Goal: Obtain resource: Download file/media

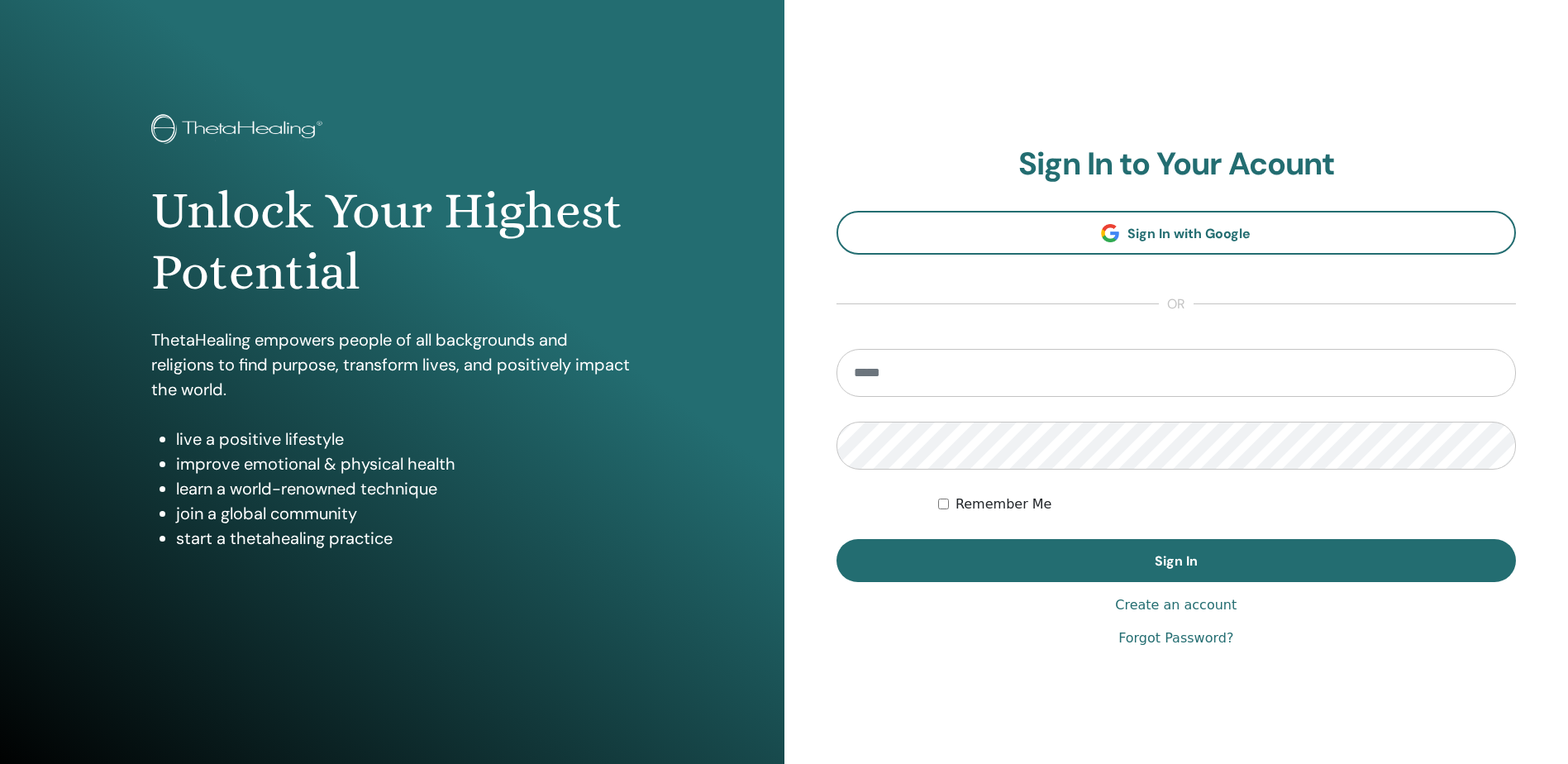
drag, startPoint x: 946, startPoint y: 364, endPoint x: 955, endPoint y: 352, distance: 15.0
click at [946, 362] on input "email" at bounding box center [1176, 372] width 680 height 48
type input "**********"
click at [836, 540] on button "Sign In" at bounding box center [1176, 561] width 680 height 43
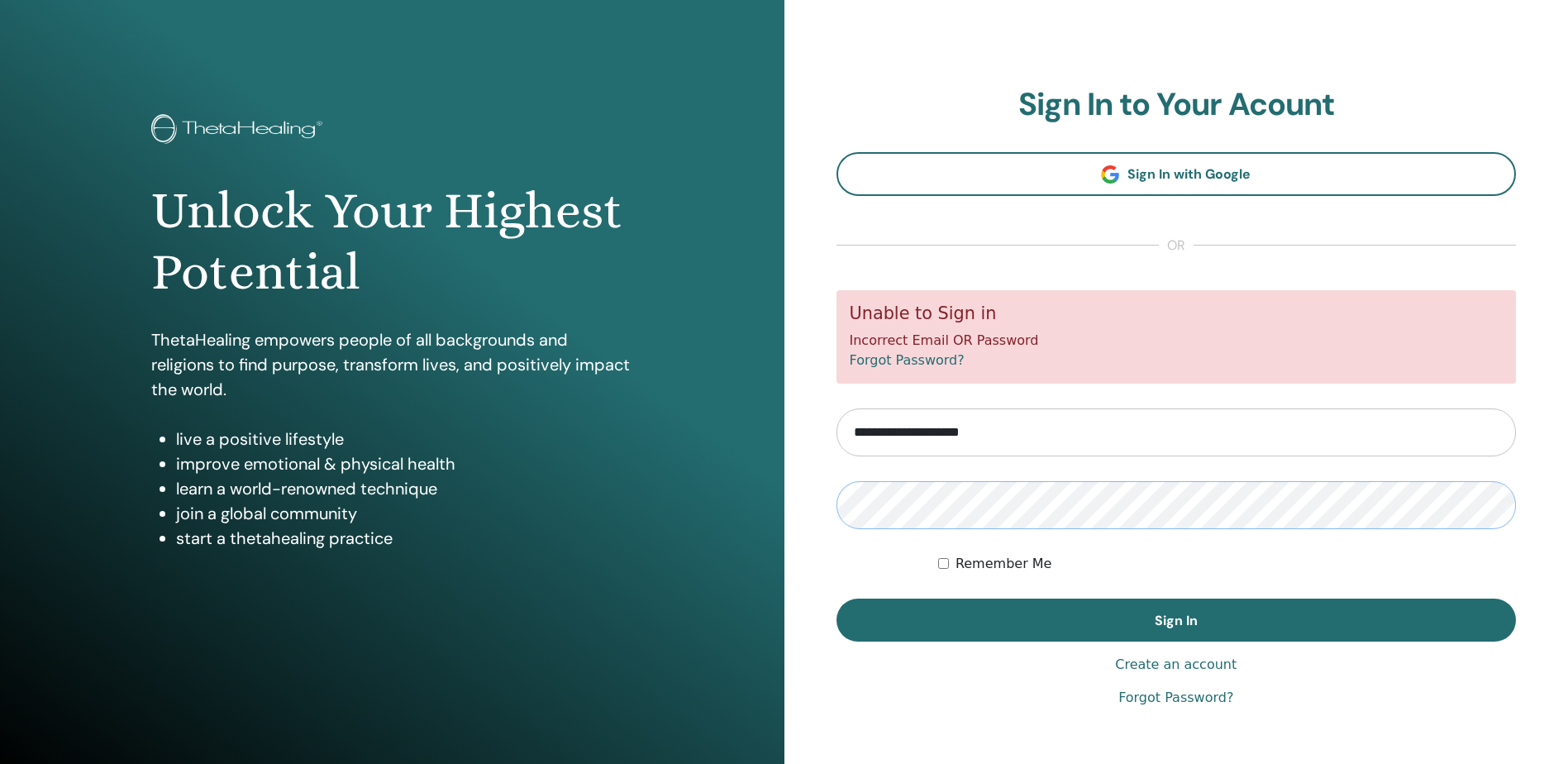
click at [836, 599] on button "Sign In" at bounding box center [1176, 620] width 680 height 43
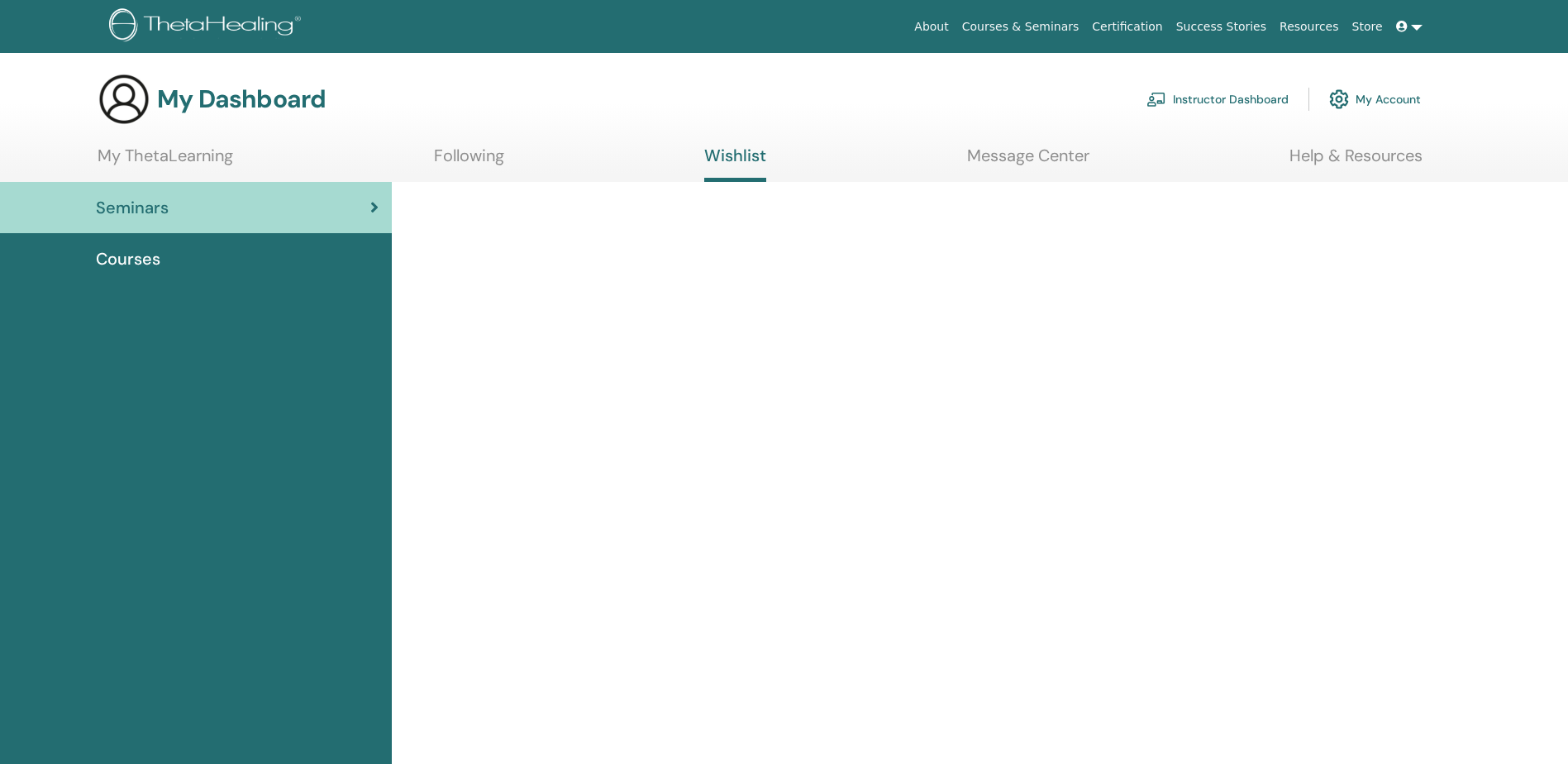
click at [127, 263] on span "Courses" at bounding box center [128, 258] width 64 height 25
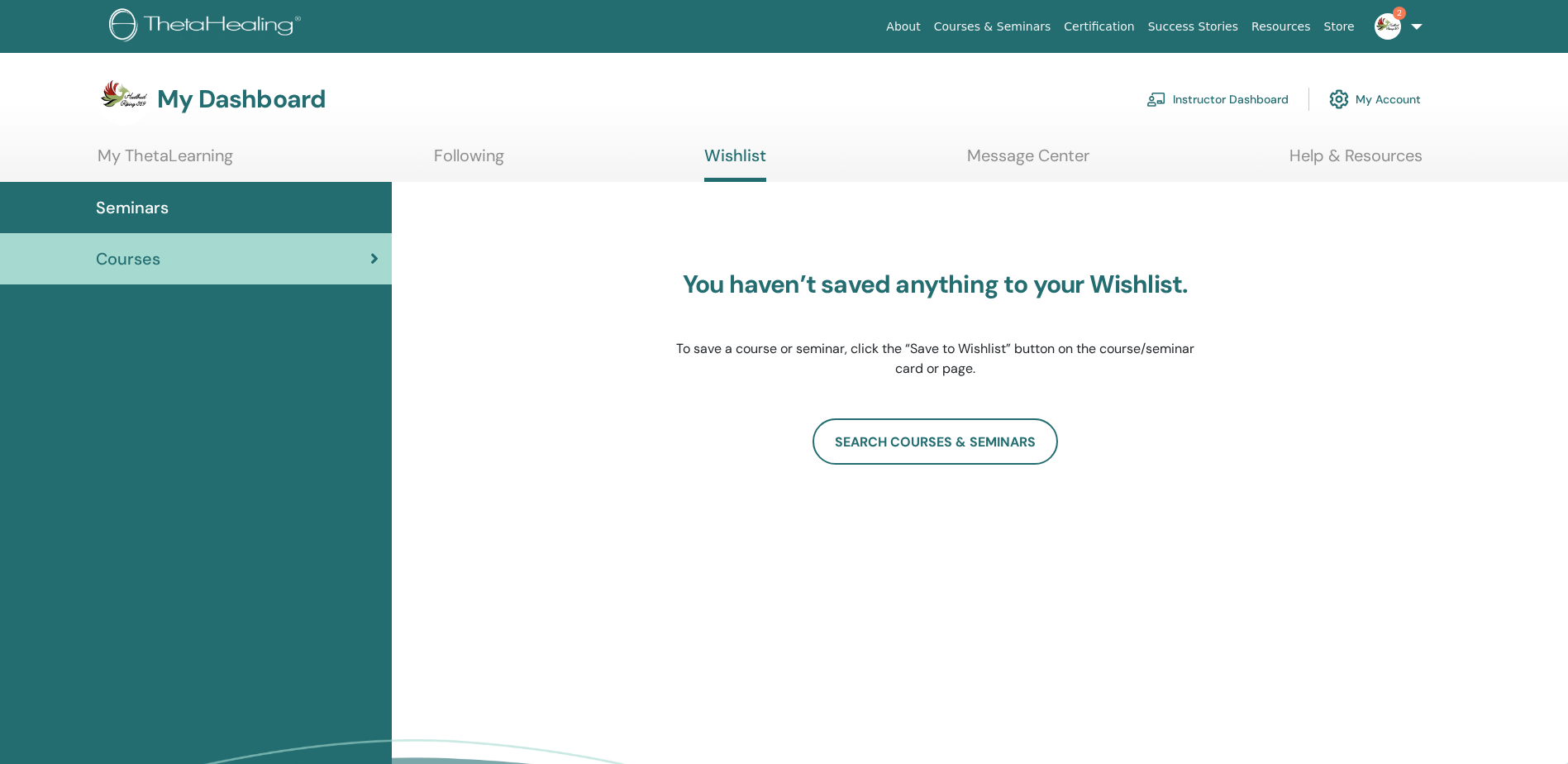
click at [1268, 97] on link "Instructor Dashboard" at bounding box center [1218, 99] width 143 height 36
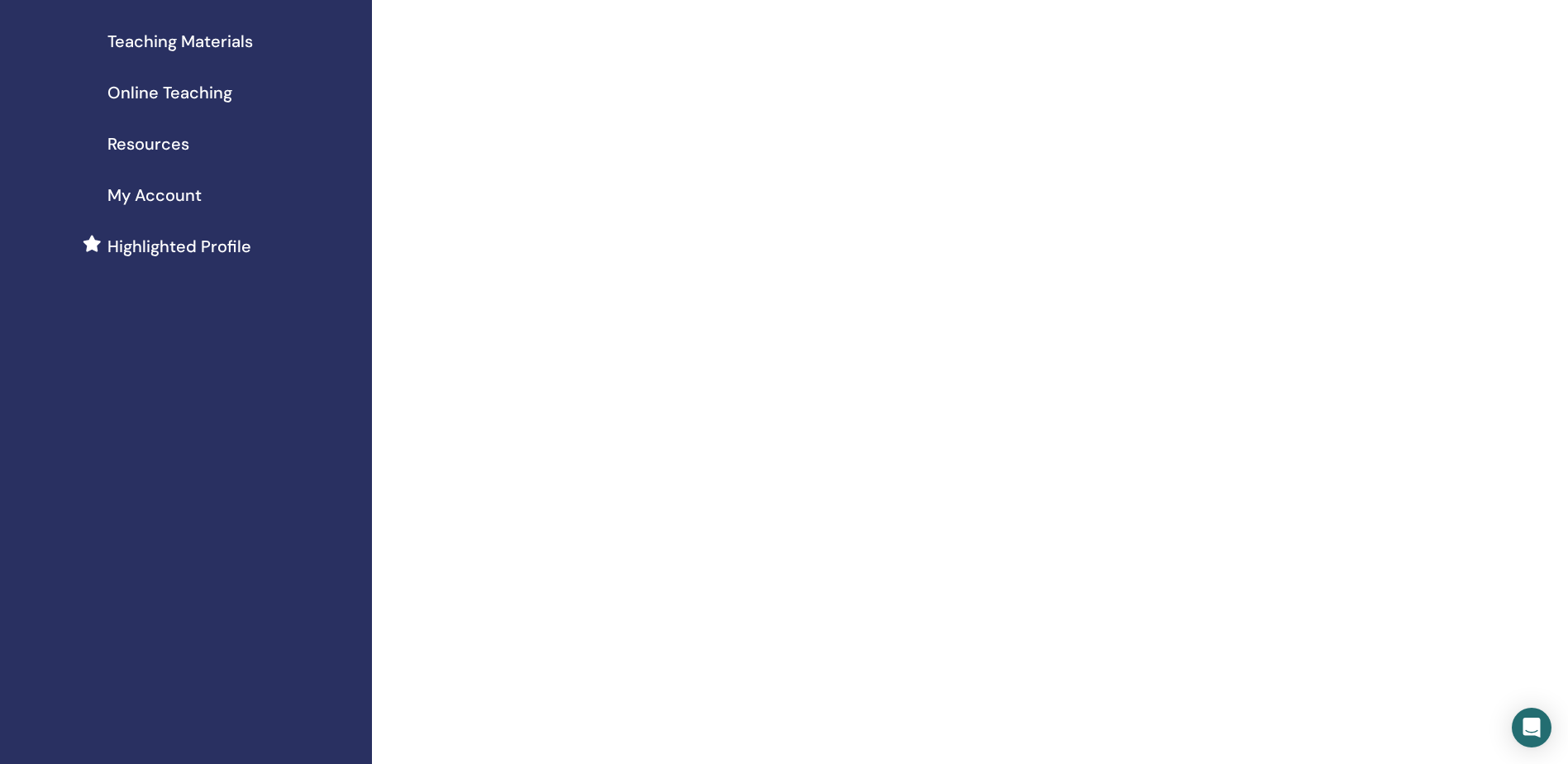
scroll to position [83, 0]
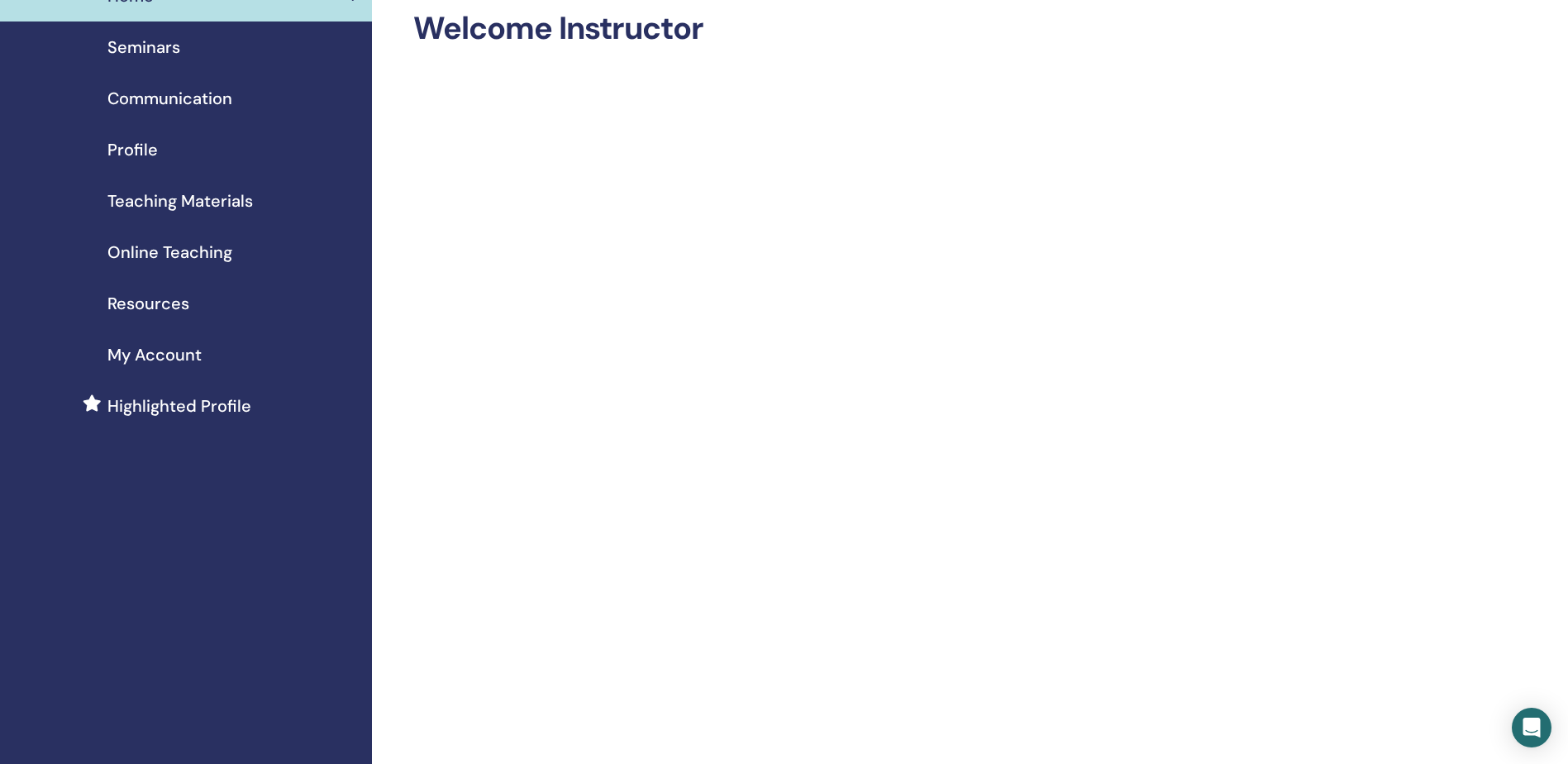
click at [186, 396] on span "Highlighted Profile" at bounding box center [179, 405] width 143 height 25
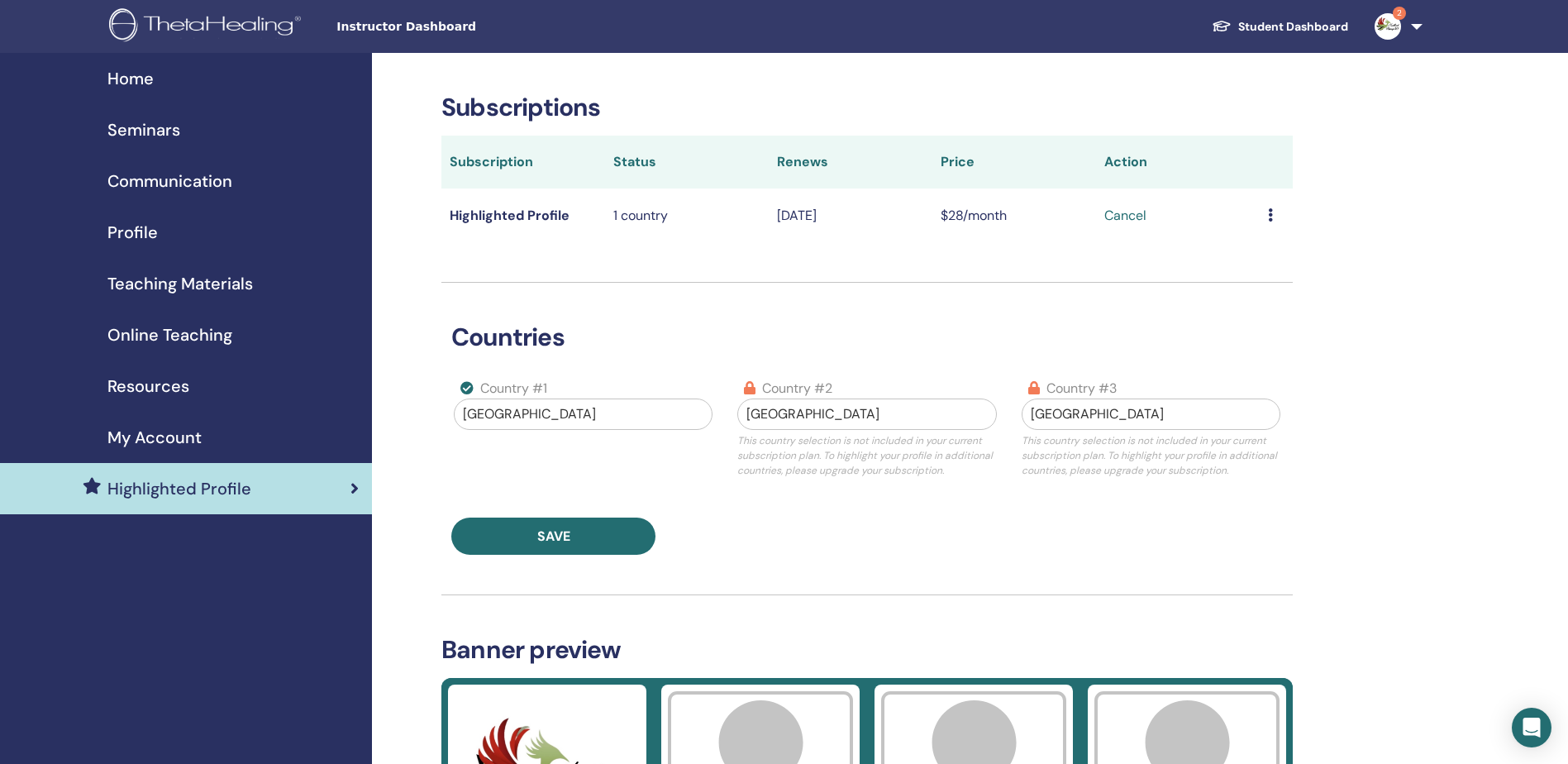
click at [139, 389] on span "Resources" at bounding box center [148, 385] width 82 height 25
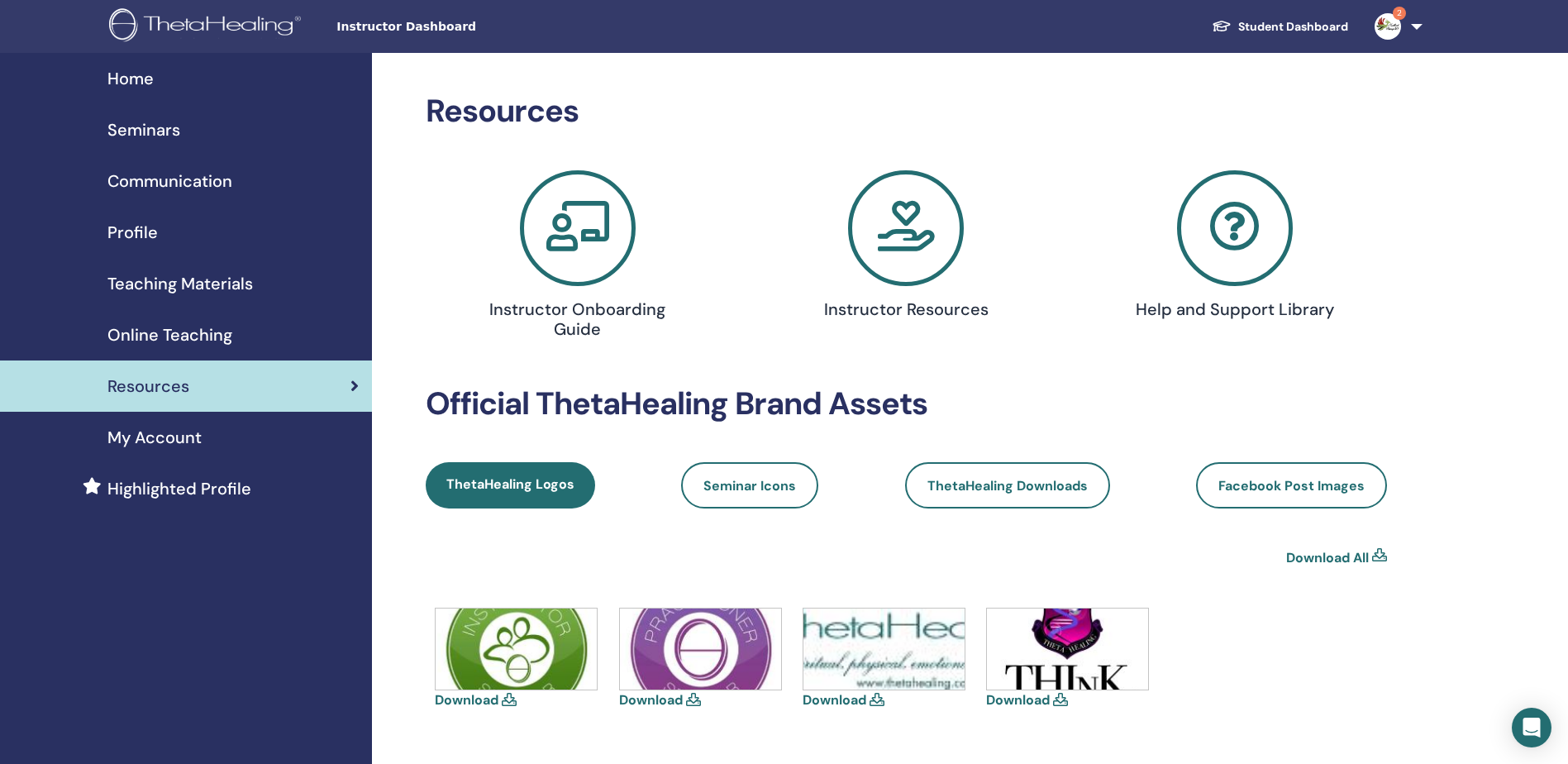
click at [923, 315] on h4 "Instructor Resources" at bounding box center [906, 310] width 217 height 20
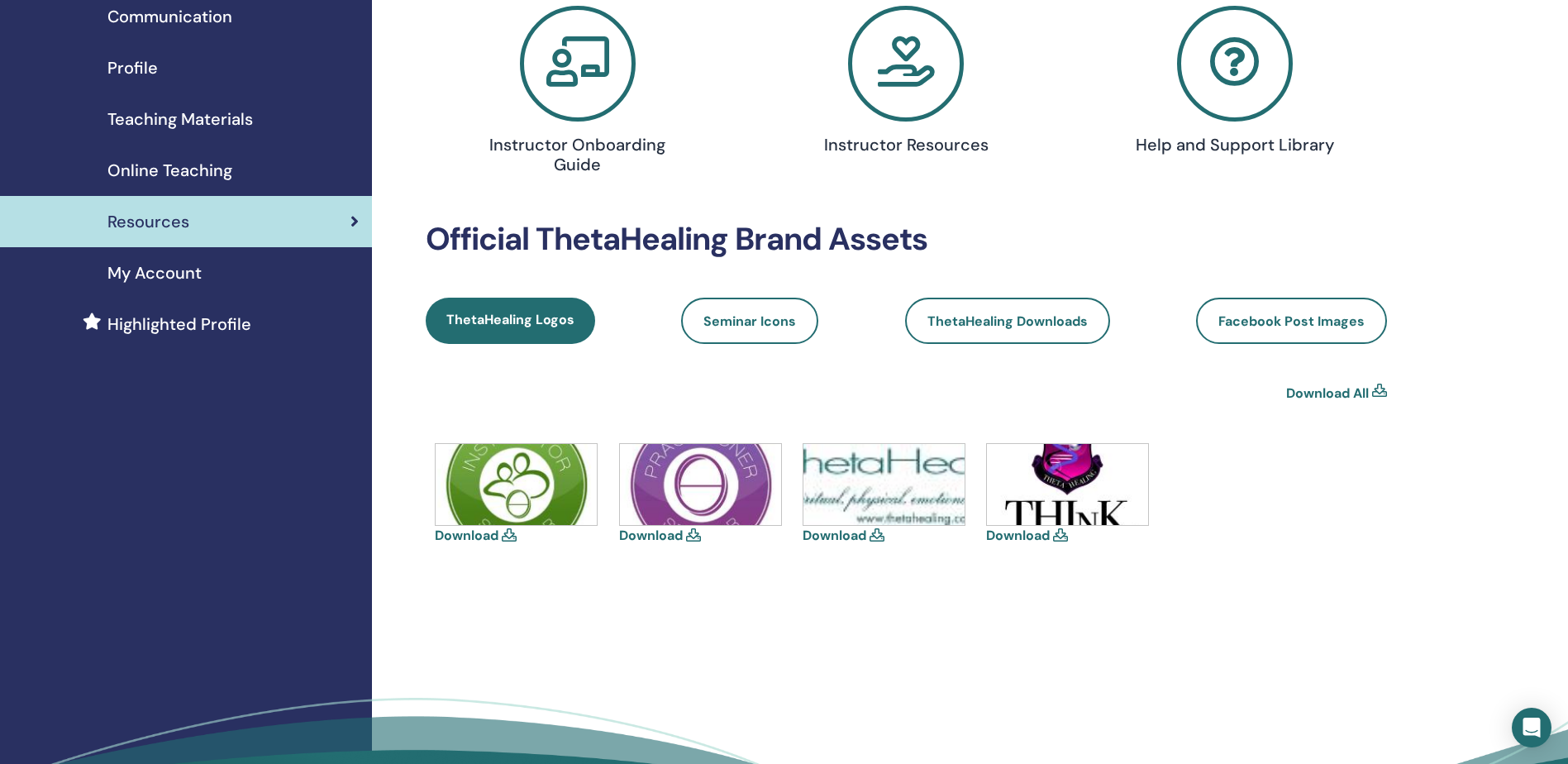
scroll to position [165, 0]
click at [884, 498] on img at bounding box center [884, 483] width 162 height 81
click at [844, 536] on link "Download" at bounding box center [834, 534] width 64 height 17
click at [1361, 576] on div "Download Download Download Download" at bounding box center [906, 537] width 962 height 189
click at [1026, 532] on link "Download" at bounding box center [1018, 534] width 64 height 17
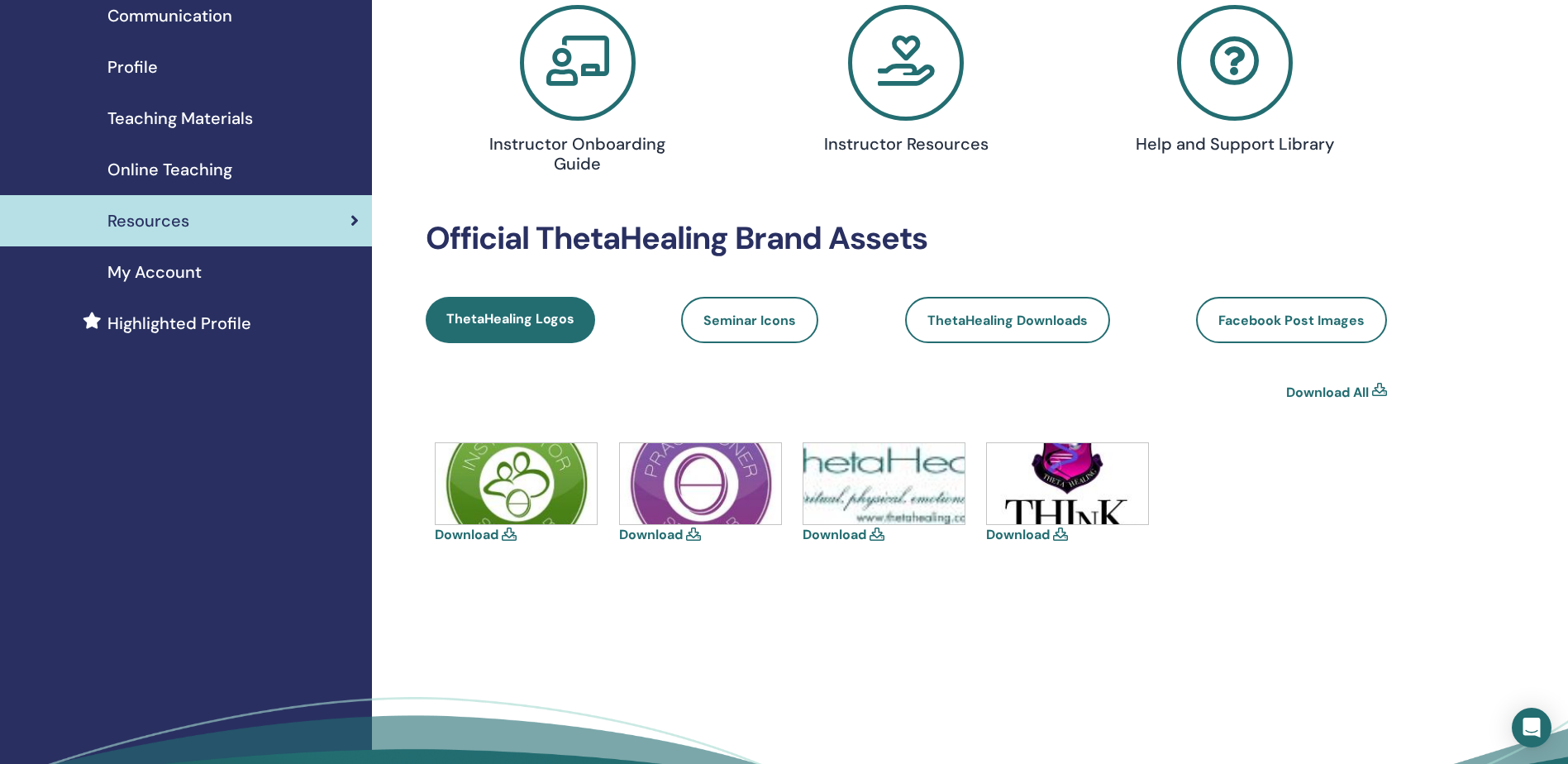
click at [1014, 660] on div "Resources Instructor Onboarding Guide Instructor Resources Help and Support Lib…" at bounding box center [960, 374] width 1176 height 975
click at [150, 125] on span "Teaching Materials" at bounding box center [180, 118] width 145 height 25
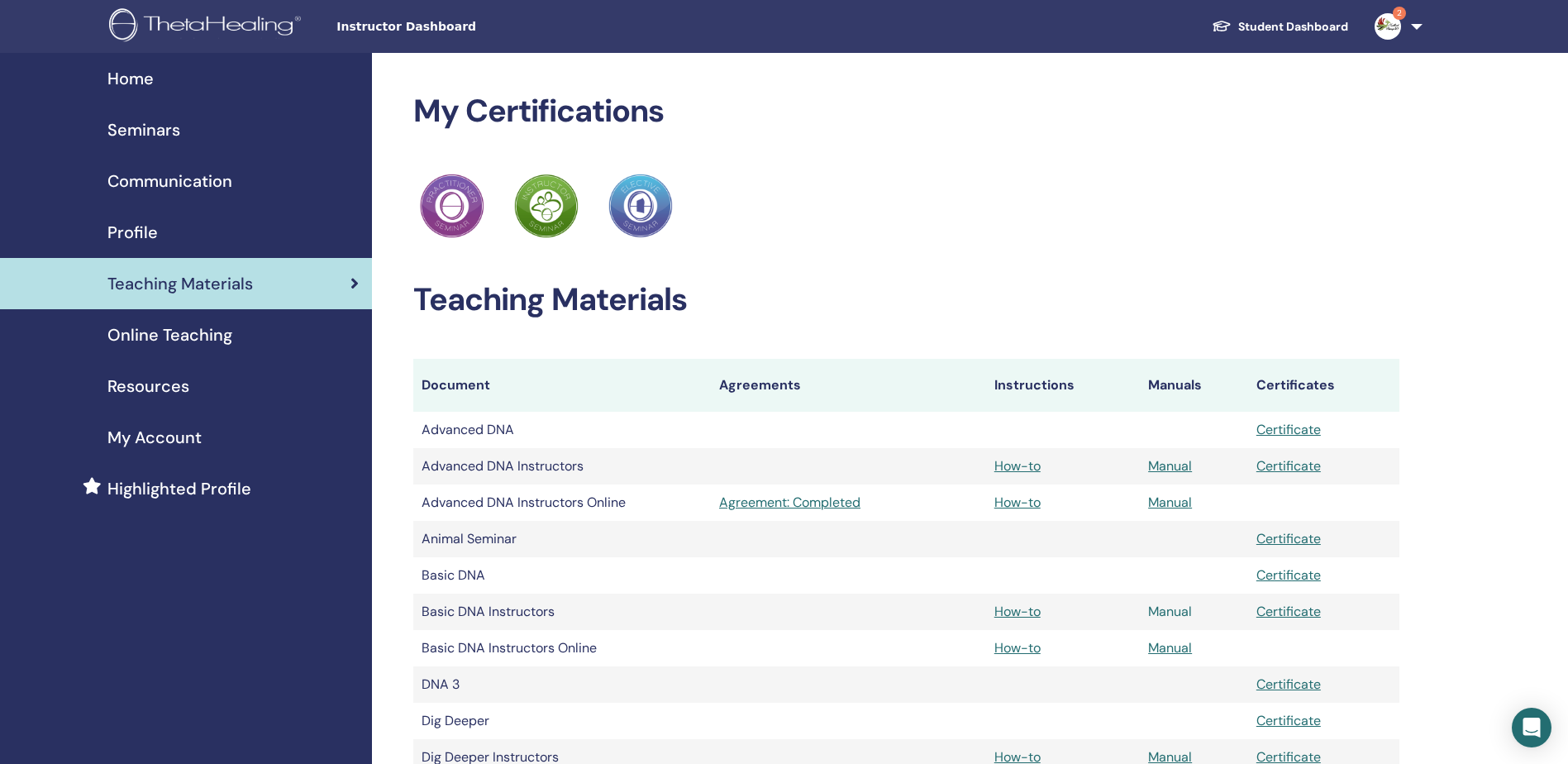
click at [1161, 614] on link "Manual" at bounding box center [1170, 611] width 44 height 17
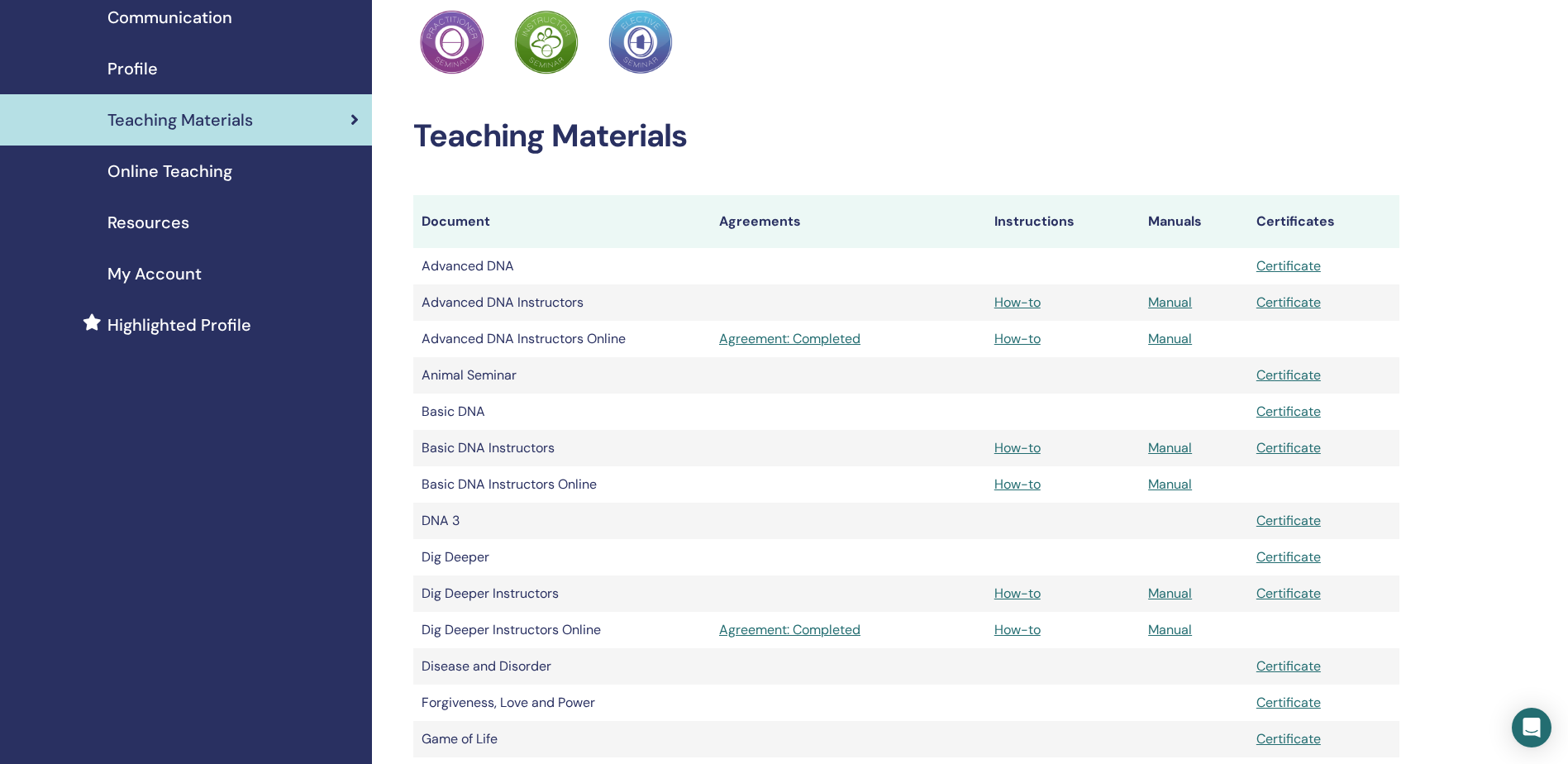
scroll to position [165, 0]
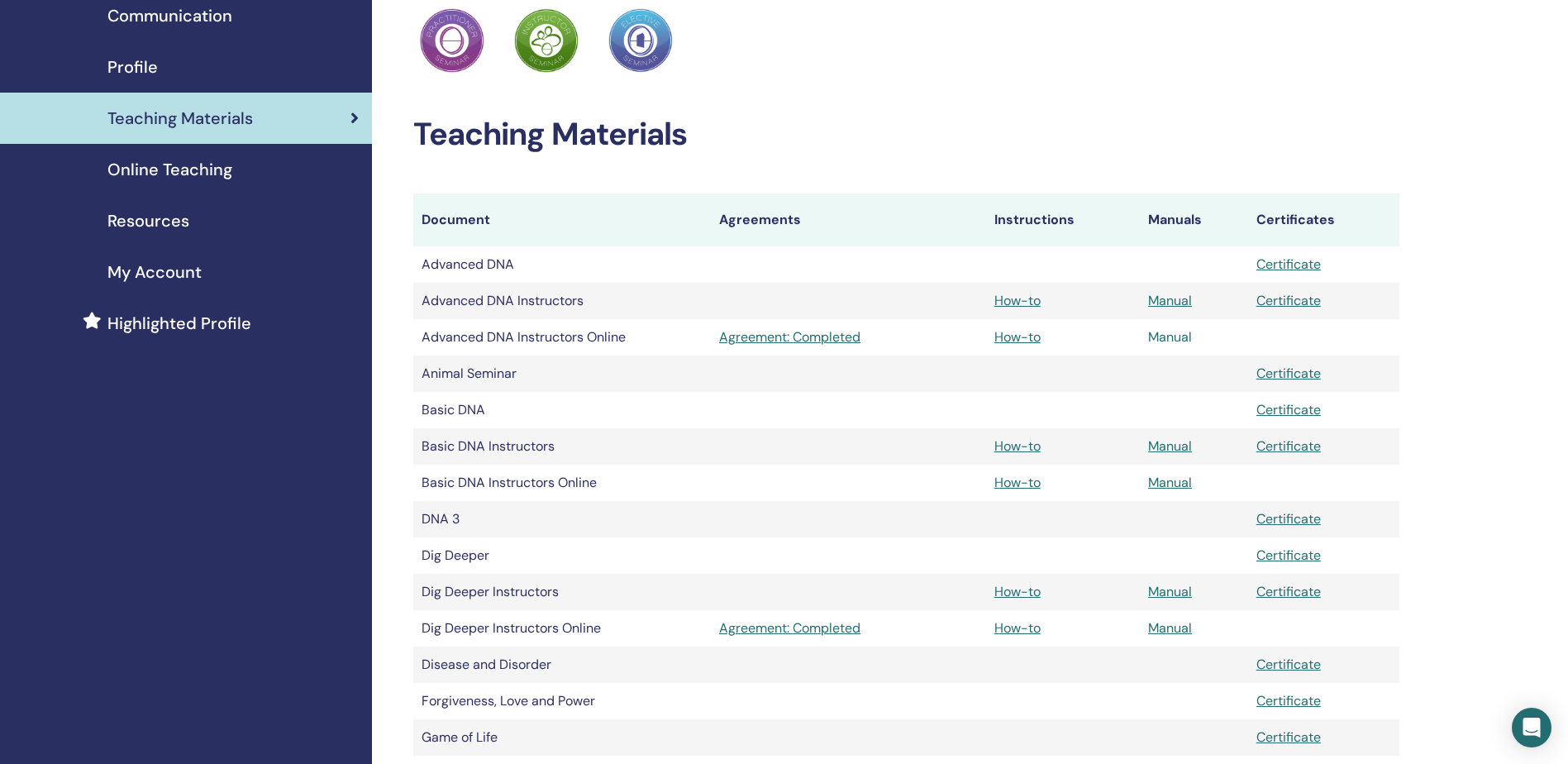
click at [1168, 337] on link "Manual" at bounding box center [1170, 336] width 44 height 17
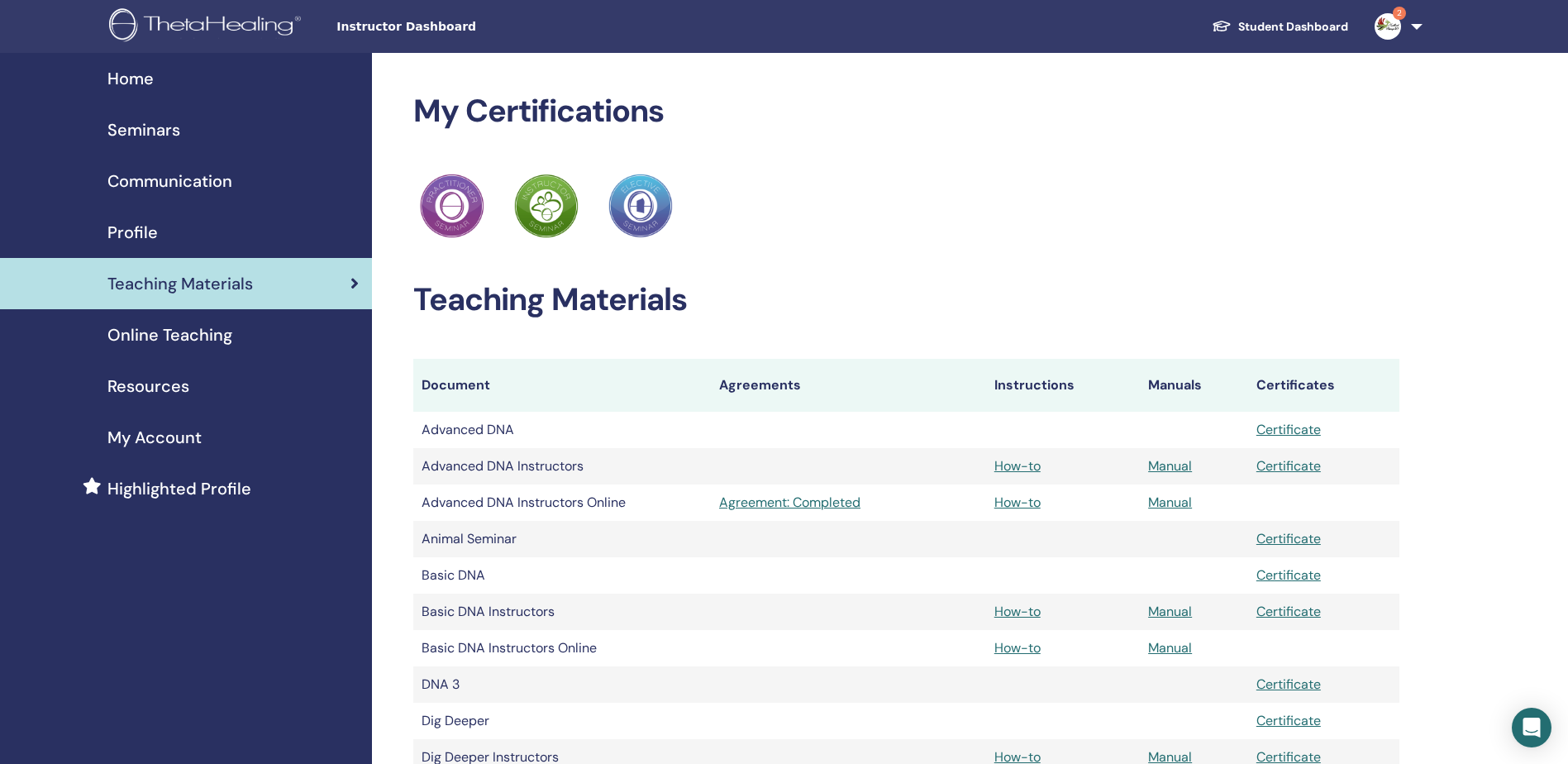
scroll to position [165, 0]
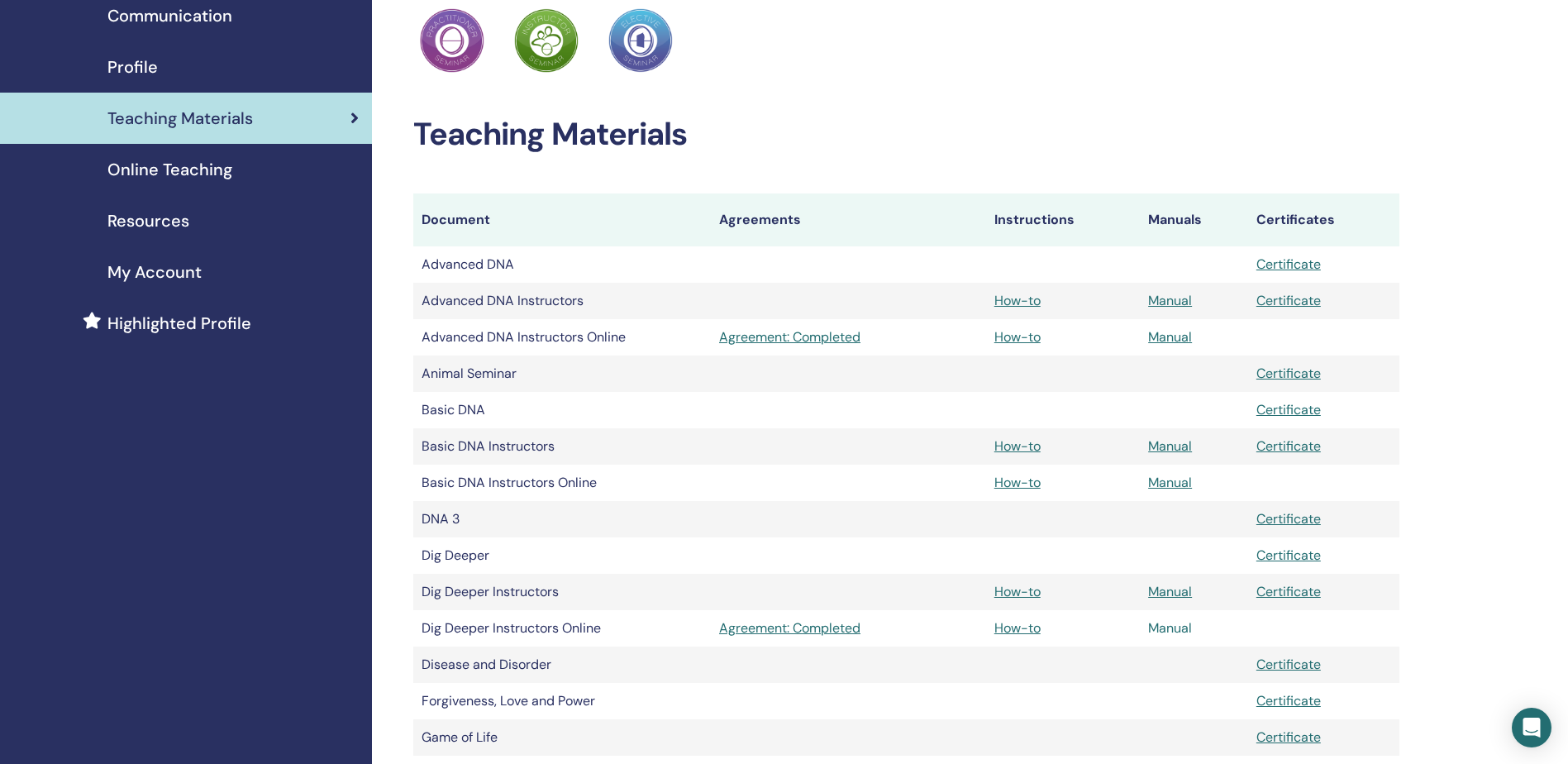
click at [1161, 629] on link "Manual" at bounding box center [1170, 628] width 44 height 17
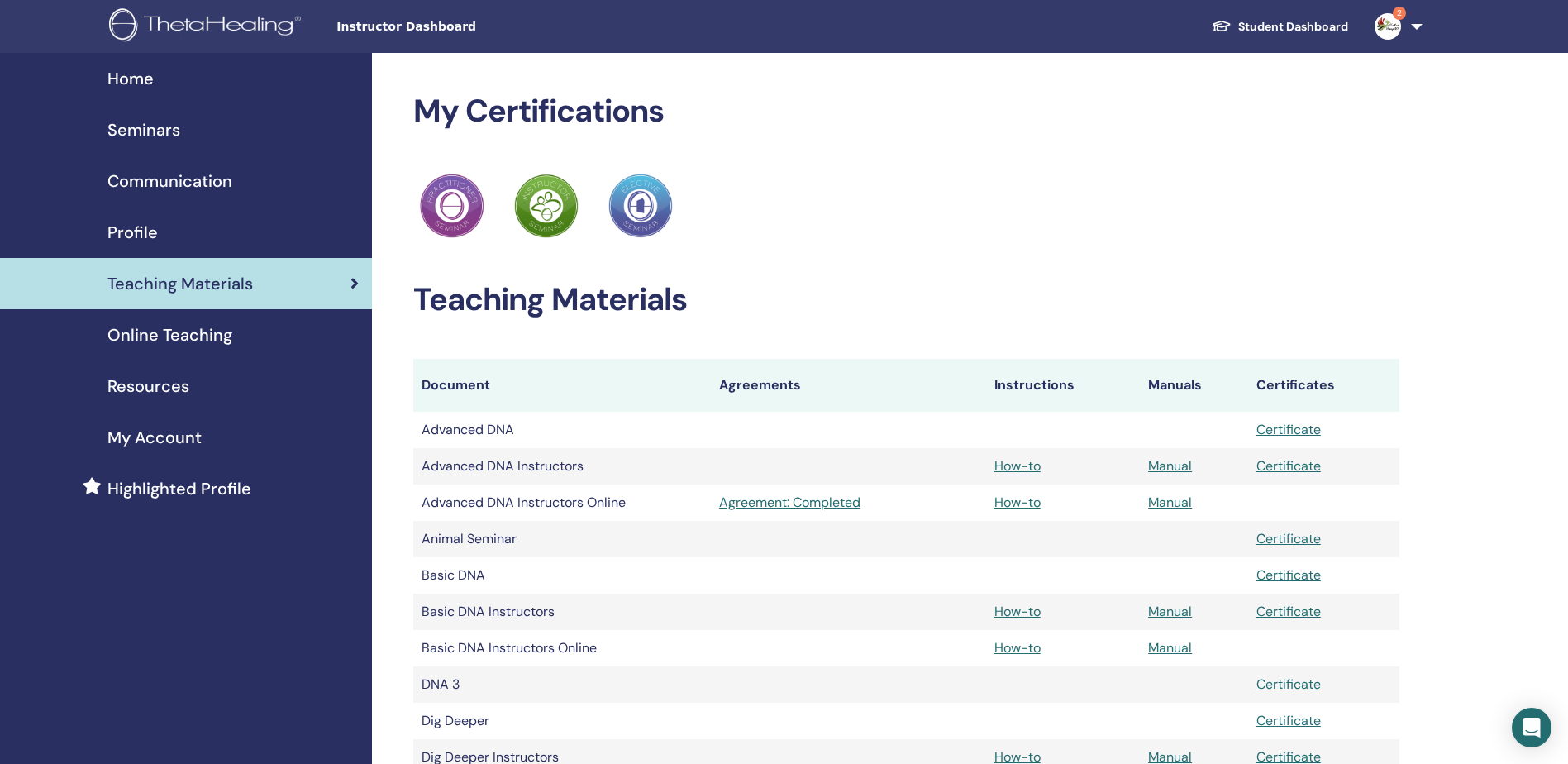
scroll to position [165, 0]
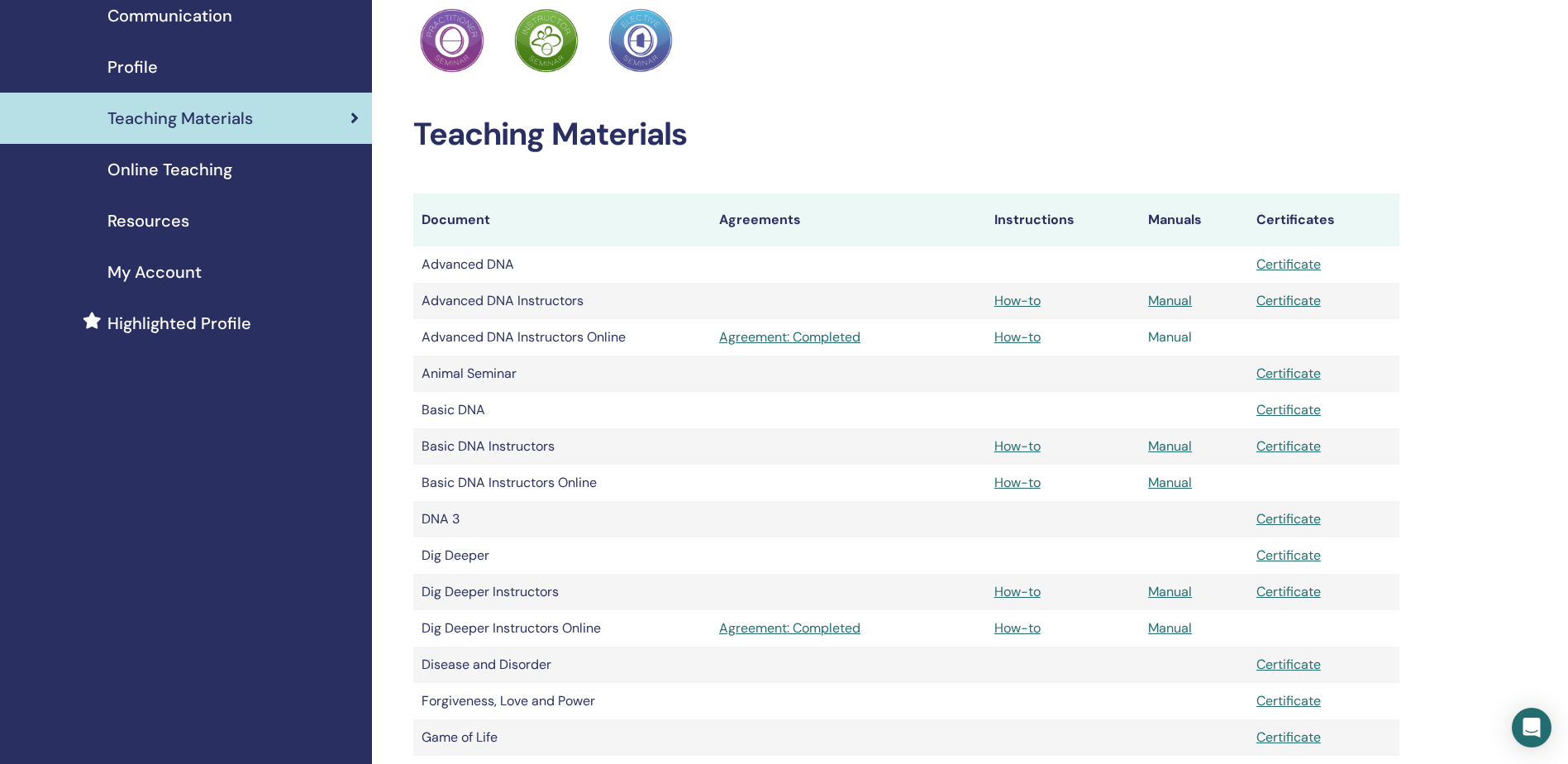
click at [1169, 332] on link "Manual" at bounding box center [1170, 336] width 44 height 17
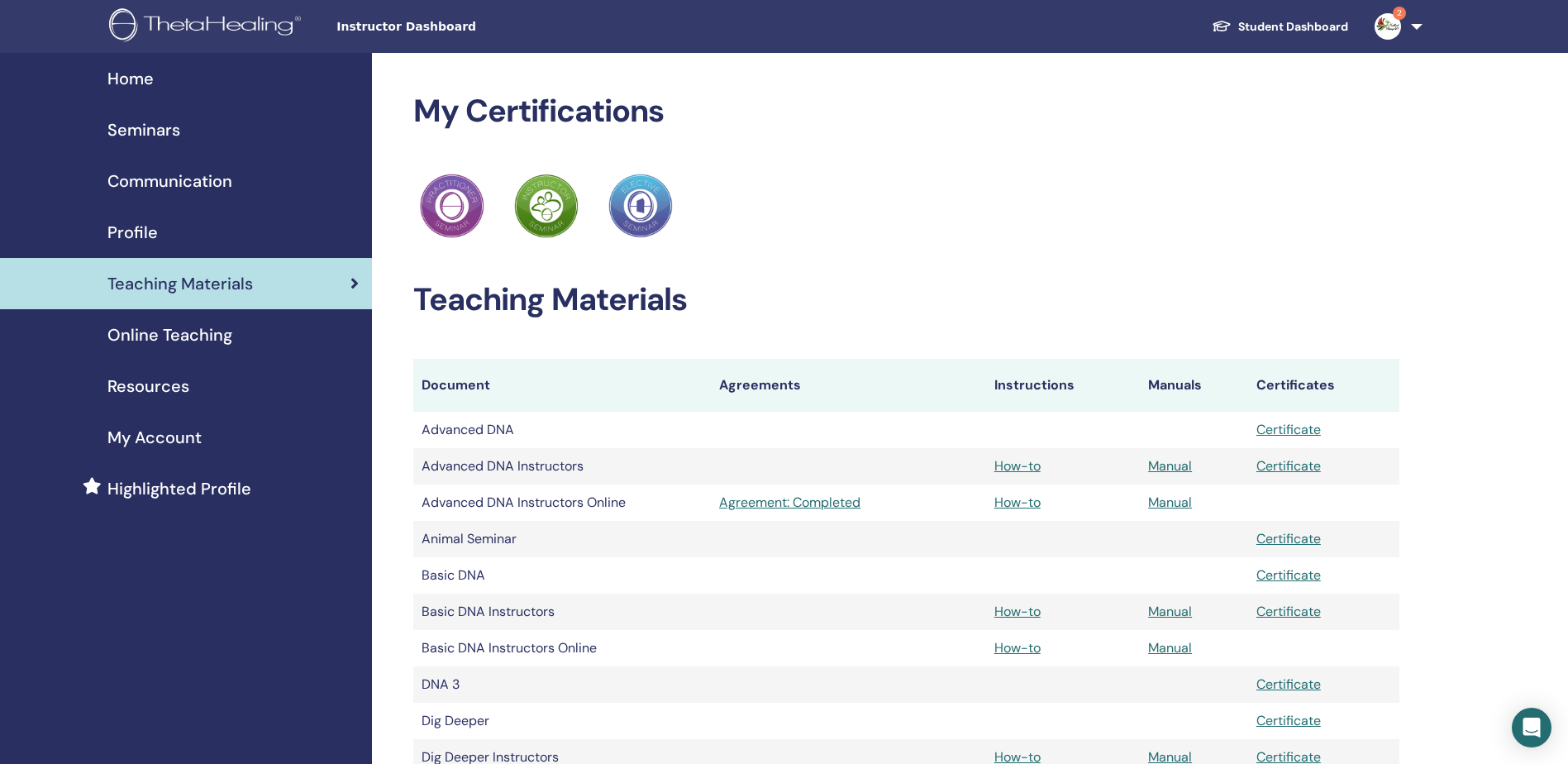
click at [142, 438] on span "My Account" at bounding box center [154, 437] width 94 height 25
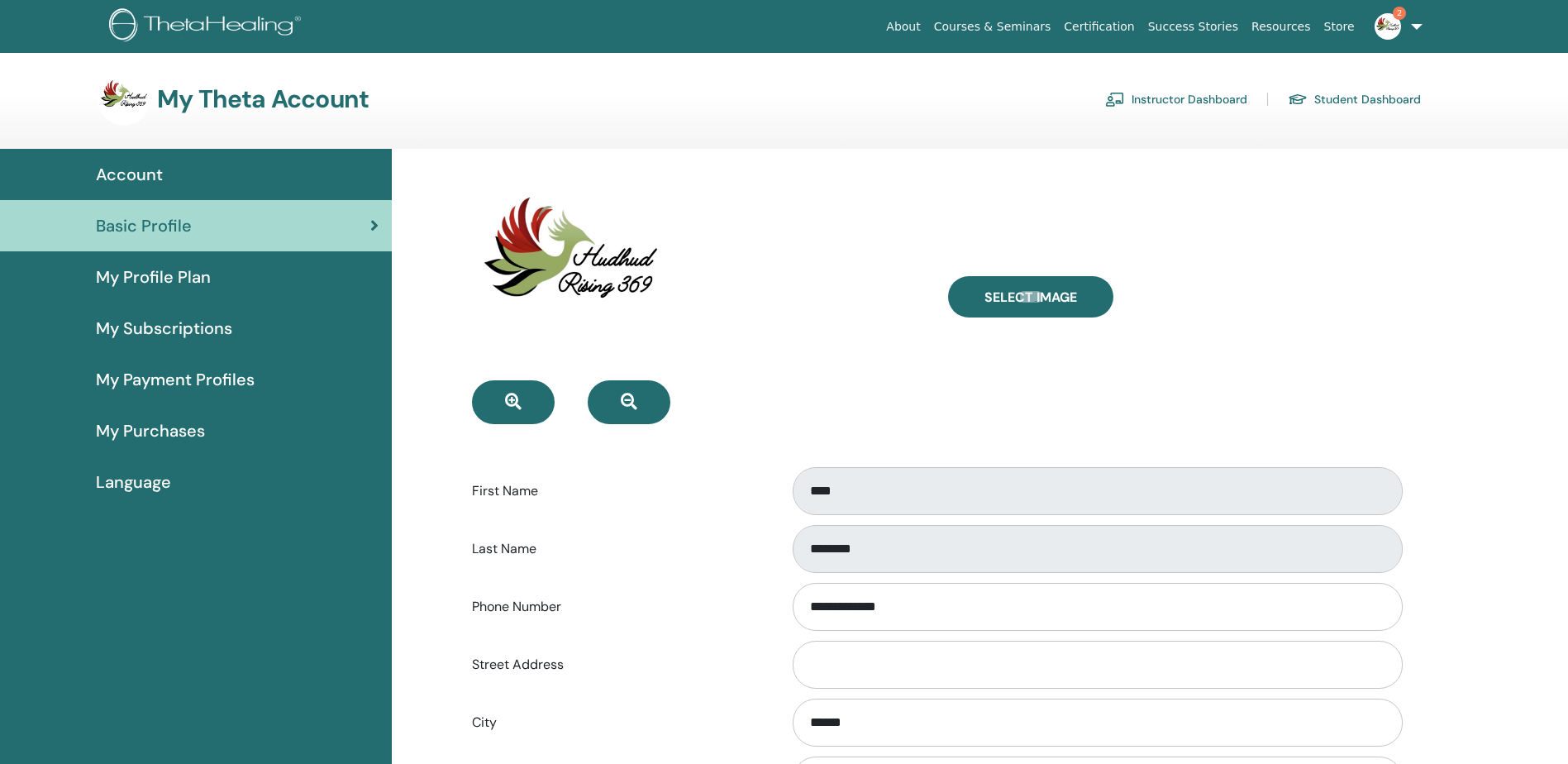
click at [1165, 98] on link "Instructor Dashboard" at bounding box center [1176, 99] width 143 height 26
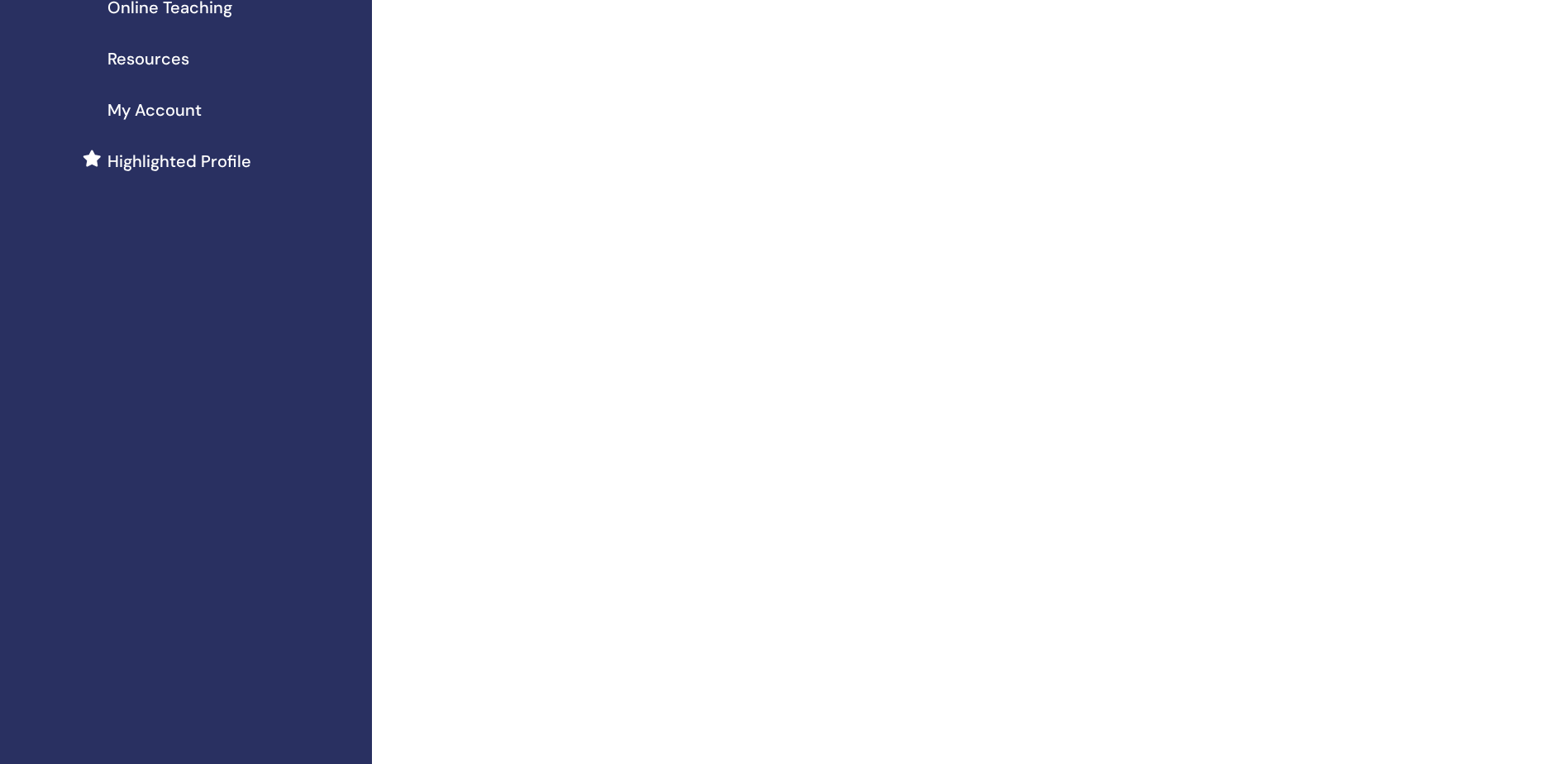
scroll to position [331, 0]
